Goal: Task Accomplishment & Management: Manage account settings

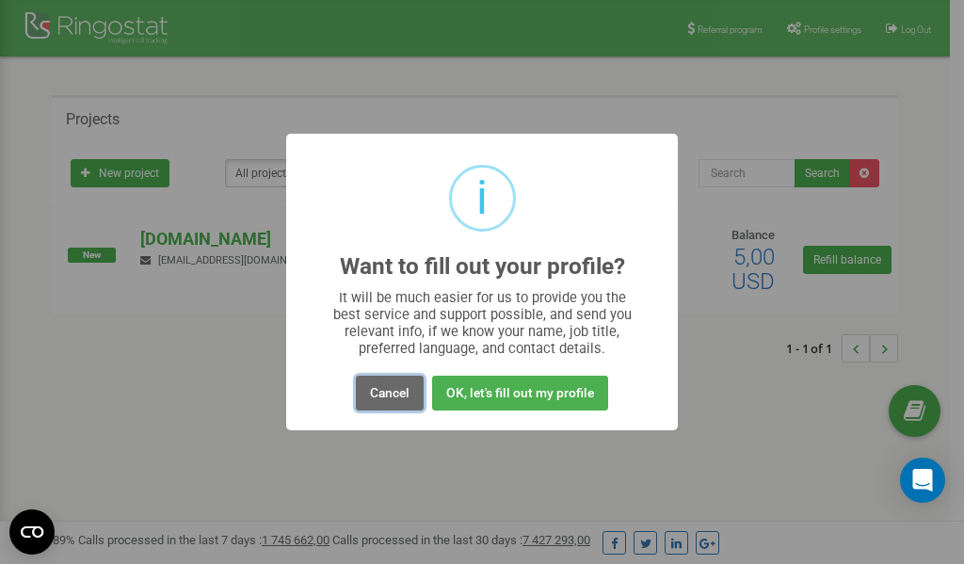
click at [385, 394] on button "Cancel" at bounding box center [390, 393] width 68 height 35
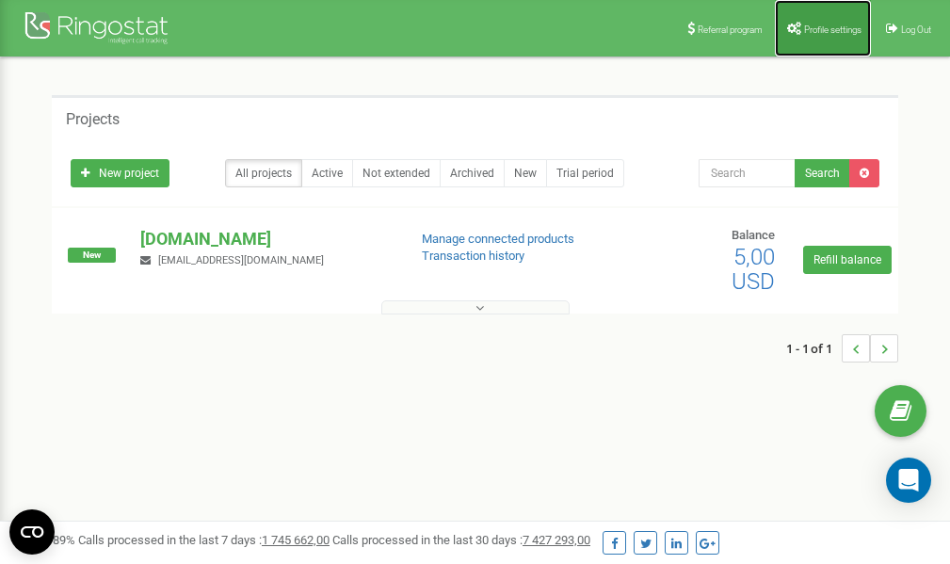
click at [819, 27] on span "Profile settings" at bounding box center [832, 29] width 57 height 10
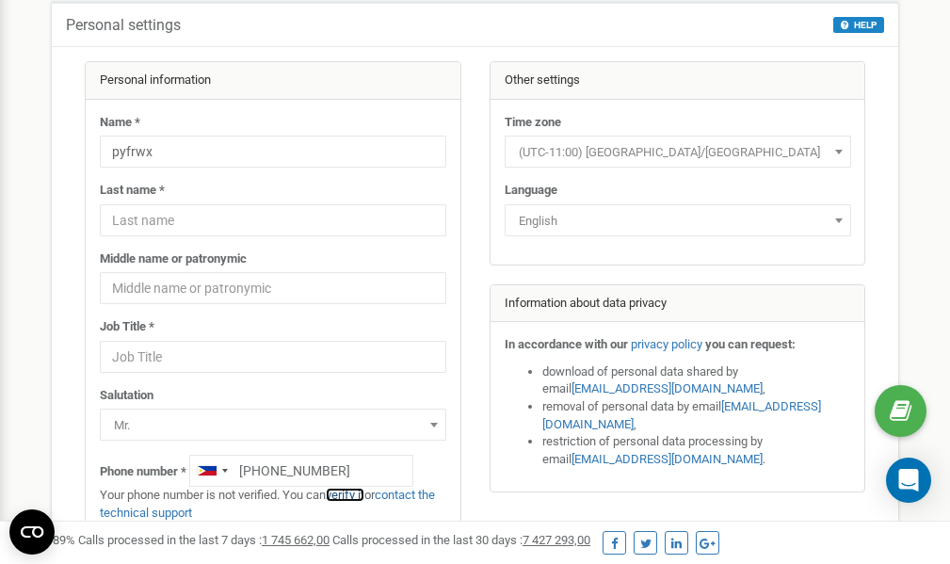
click at [350, 494] on link "verify it" at bounding box center [345, 495] width 39 height 14
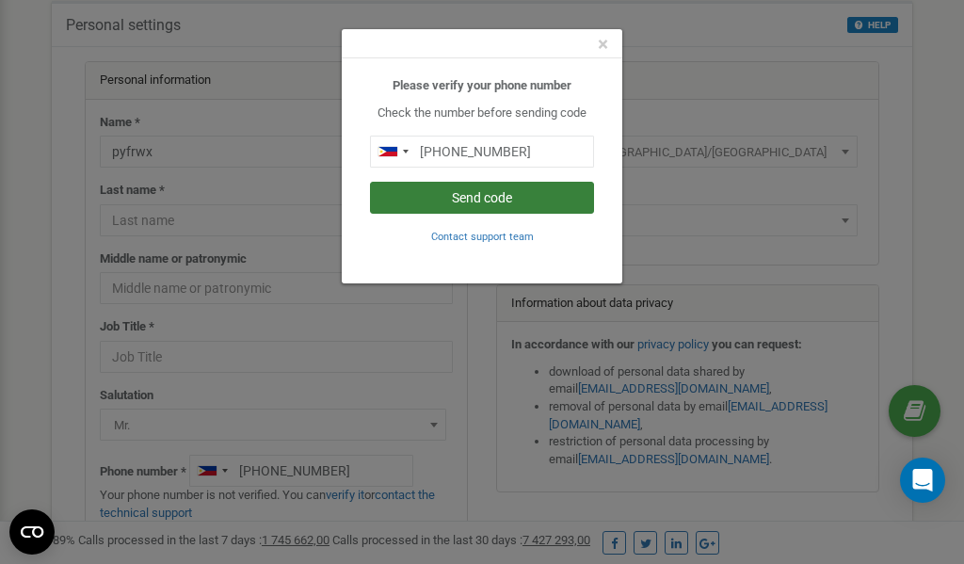
click at [476, 195] on button "Send code" at bounding box center [482, 198] width 224 height 32
